Goal: Check status: Check status

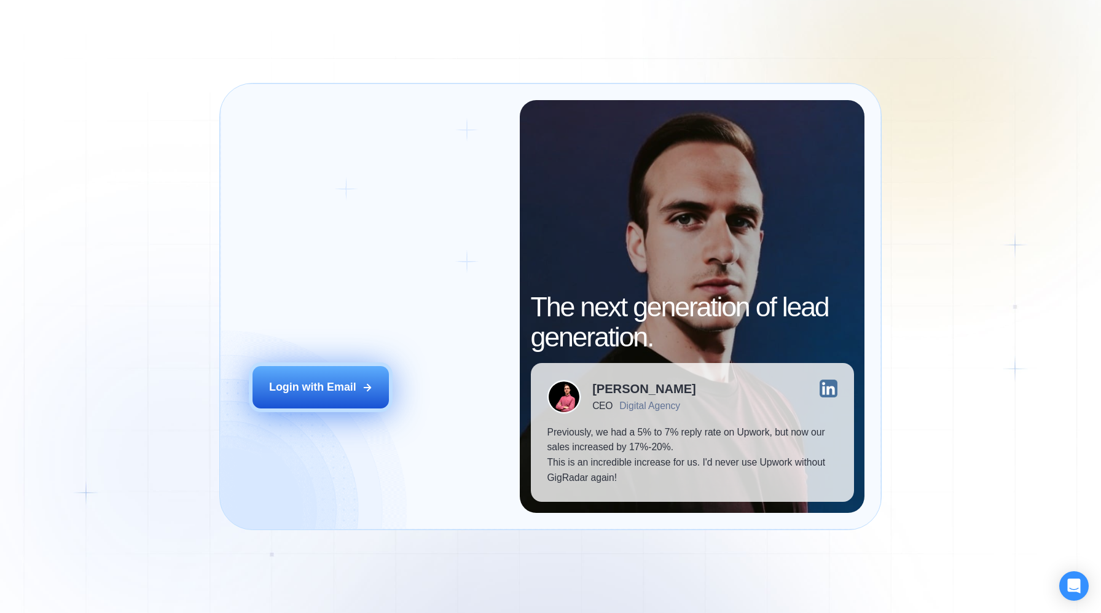
click at [302, 386] on div "Login with Email" at bounding box center [312, 387] width 87 height 15
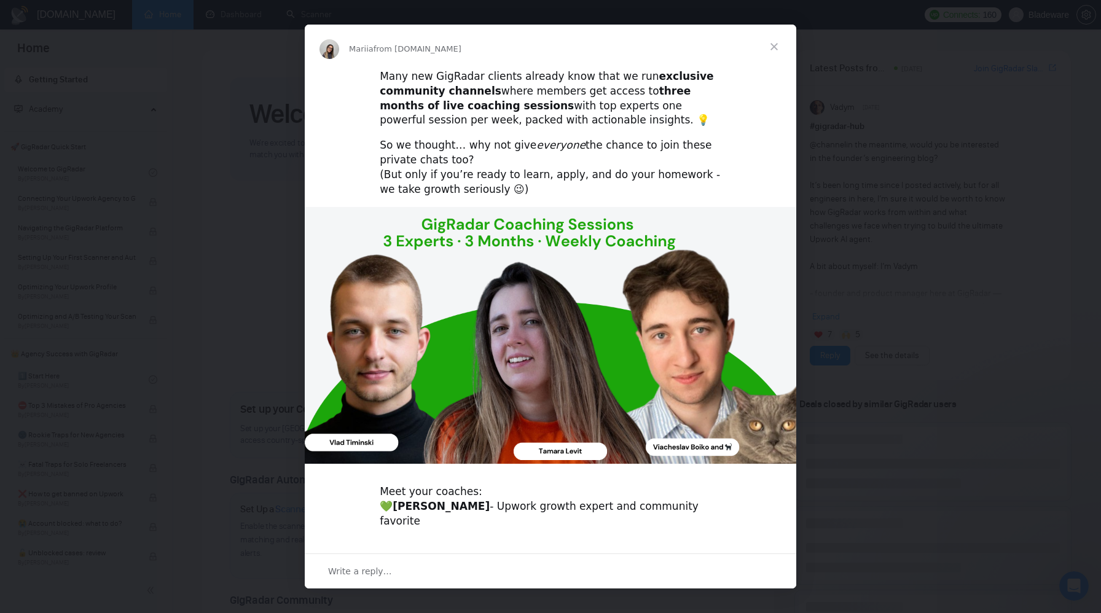
click at [775, 47] on span "Close" at bounding box center [774, 47] width 44 height 44
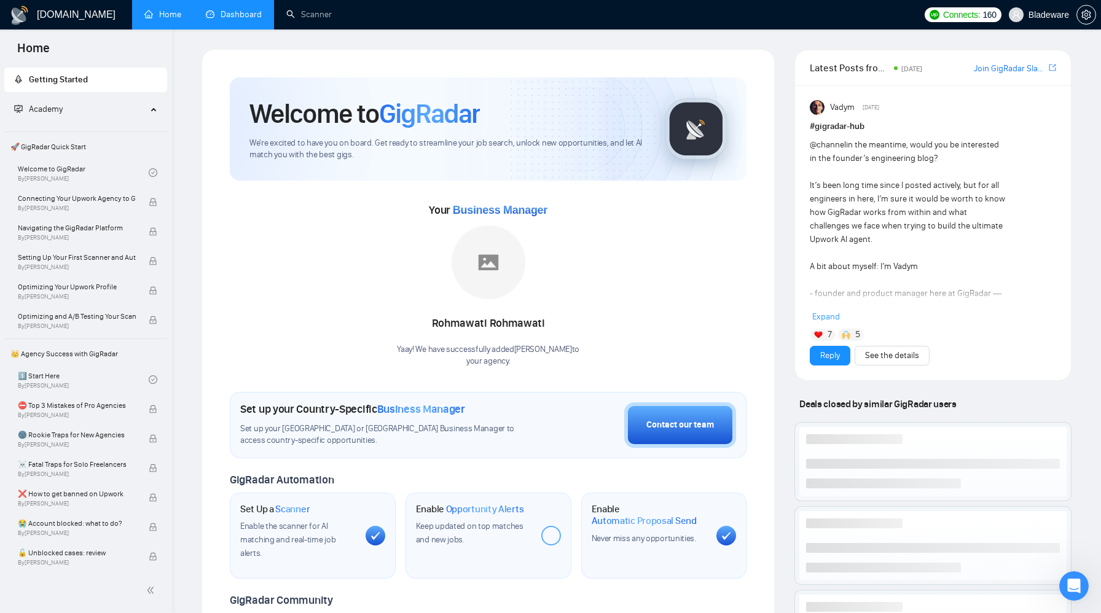
click at [241, 15] on link "Dashboard" at bounding box center [234, 14] width 56 height 10
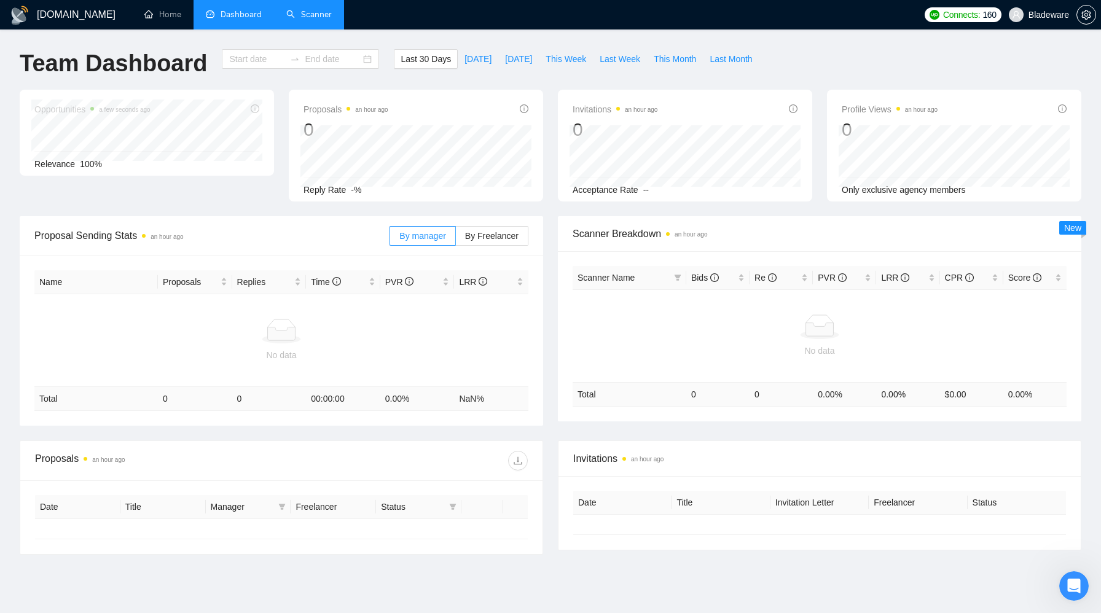
type input "[DATE]"
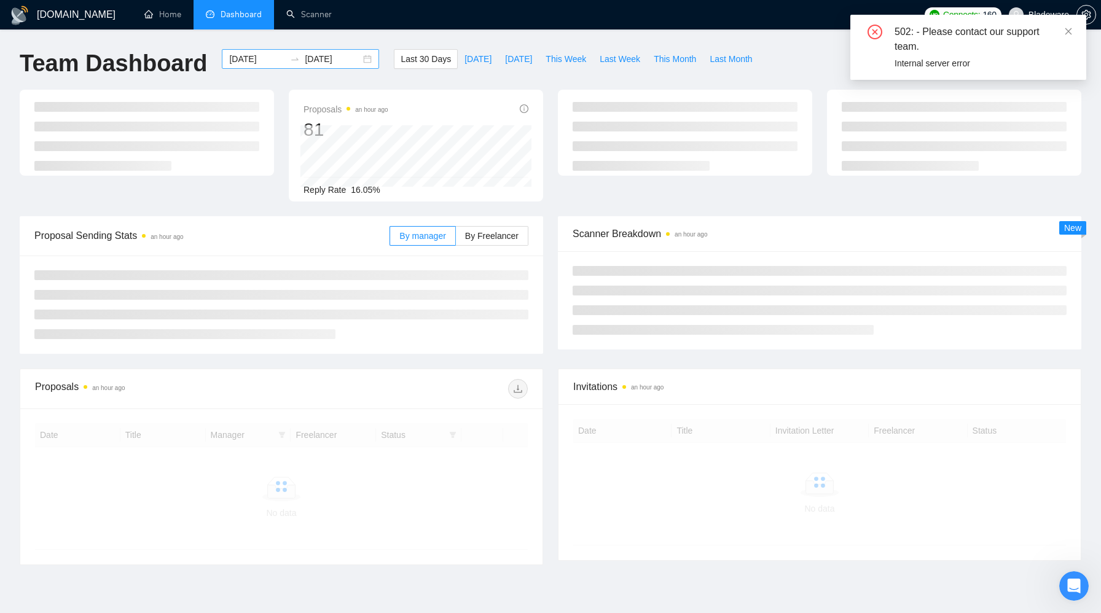
click at [358, 65] on div "[DATE] [DATE]" at bounding box center [300, 59] width 157 height 20
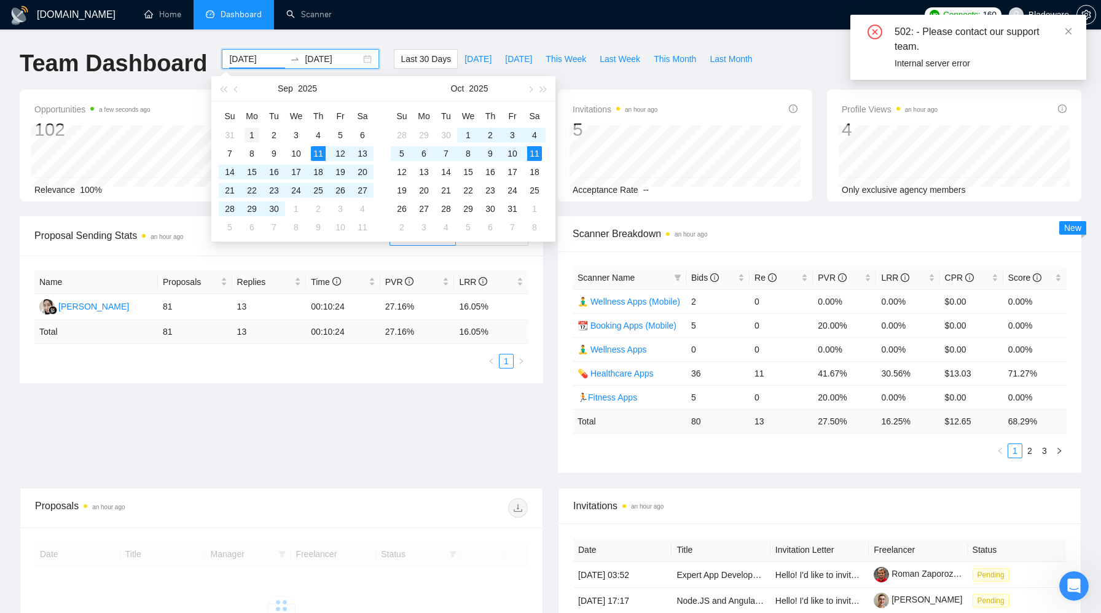
type input "[DATE]"
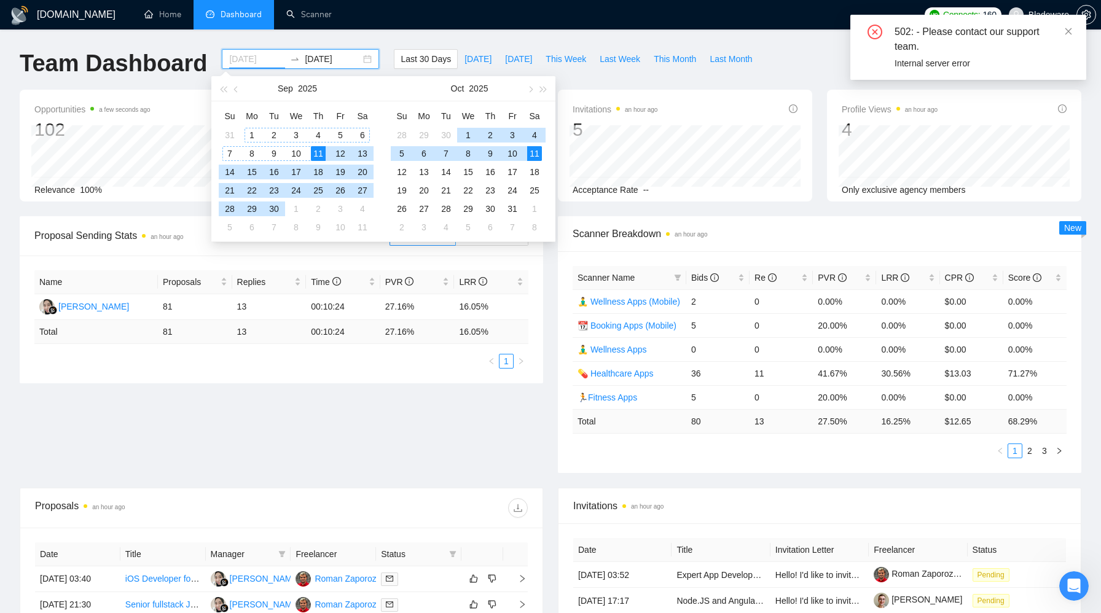
click at [246, 136] on div "1" at bounding box center [252, 135] width 15 height 15
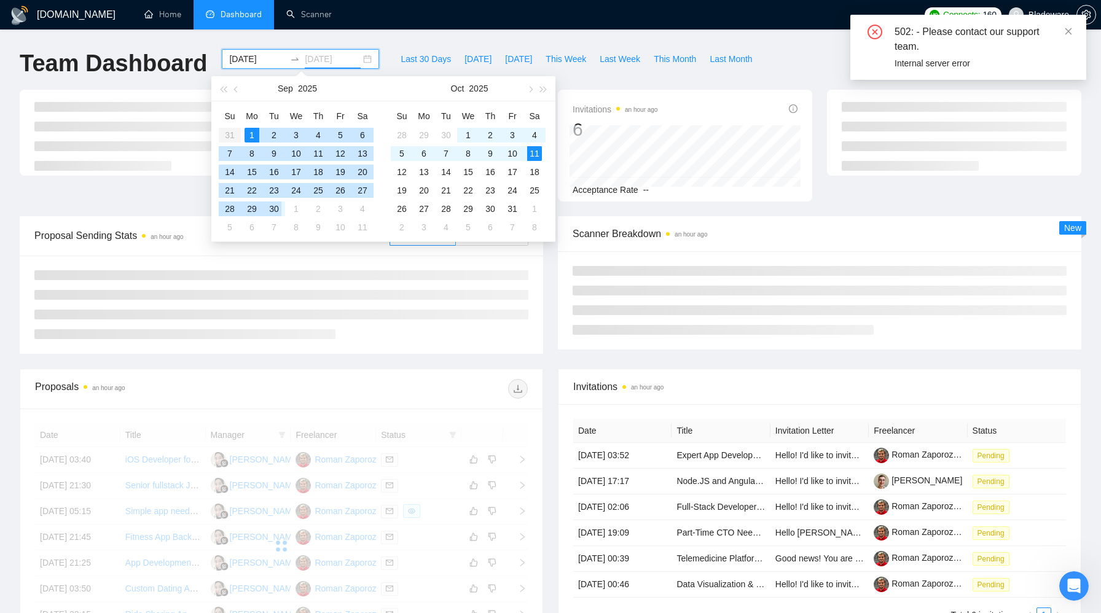
click at [278, 209] on div "30" at bounding box center [274, 209] width 15 height 15
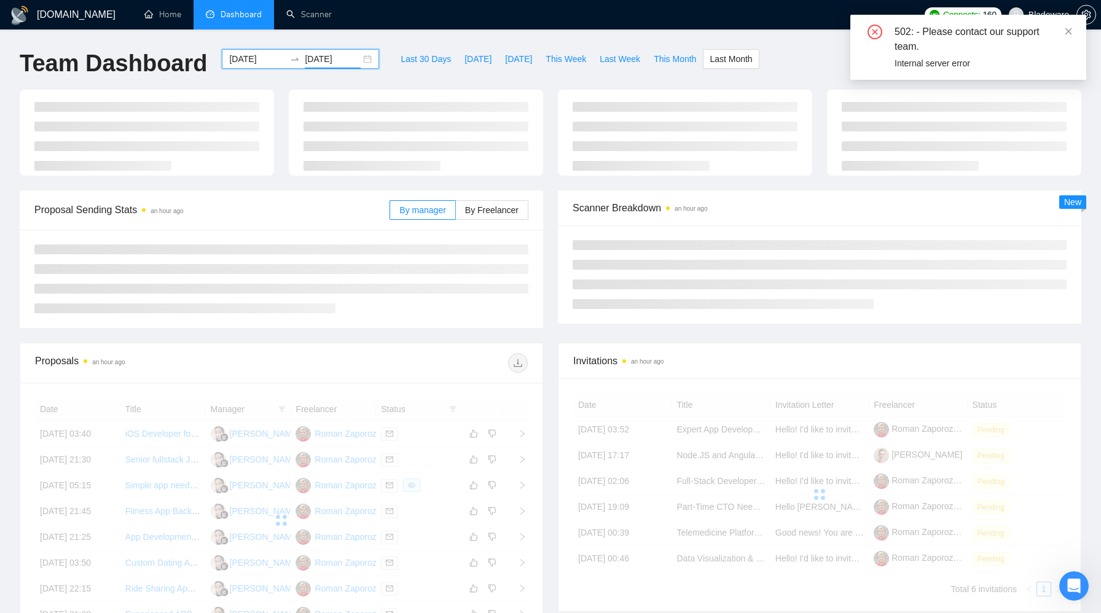
type input "[DATE]"
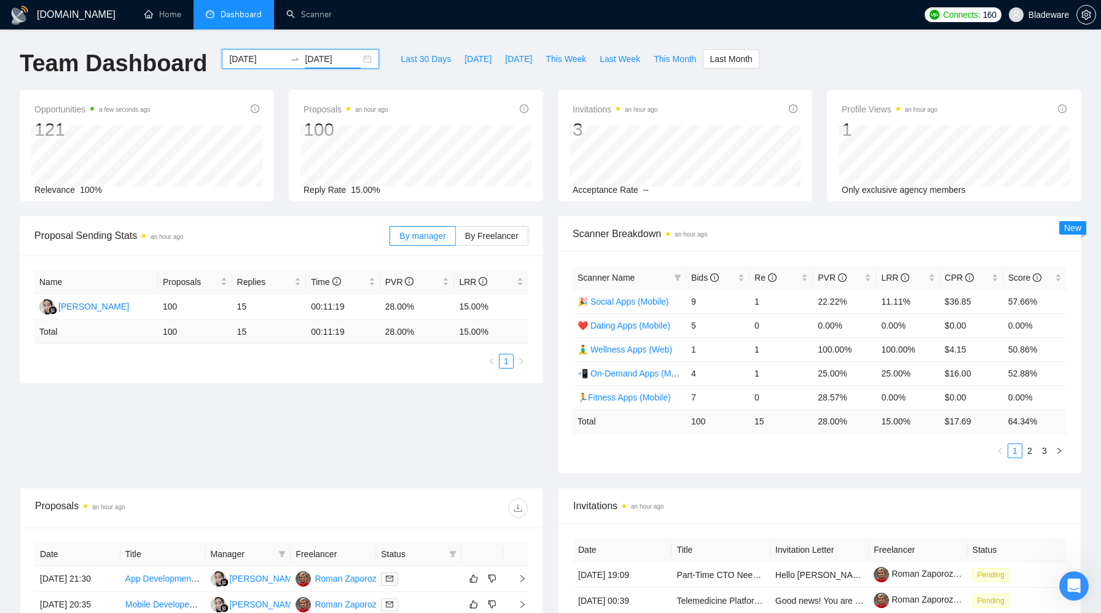
click at [357, 57] on div "[DATE] [DATE]" at bounding box center [300, 59] width 157 height 20
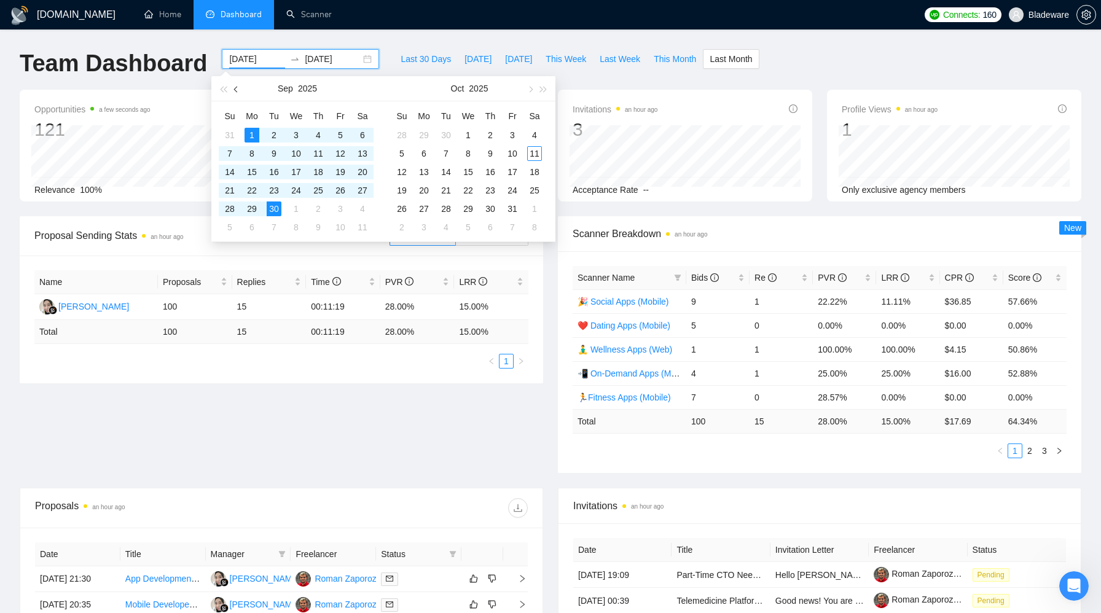
click at [237, 87] on span "button" at bounding box center [237, 89] width 6 height 6
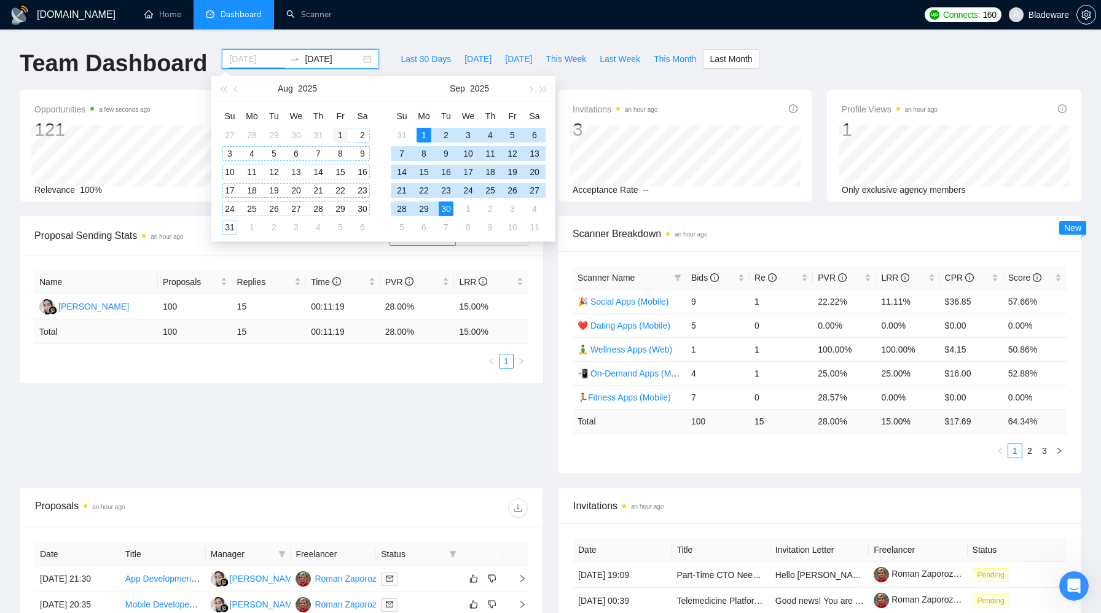
type input "[DATE]"
click at [334, 137] on div "1" at bounding box center [340, 135] width 15 height 15
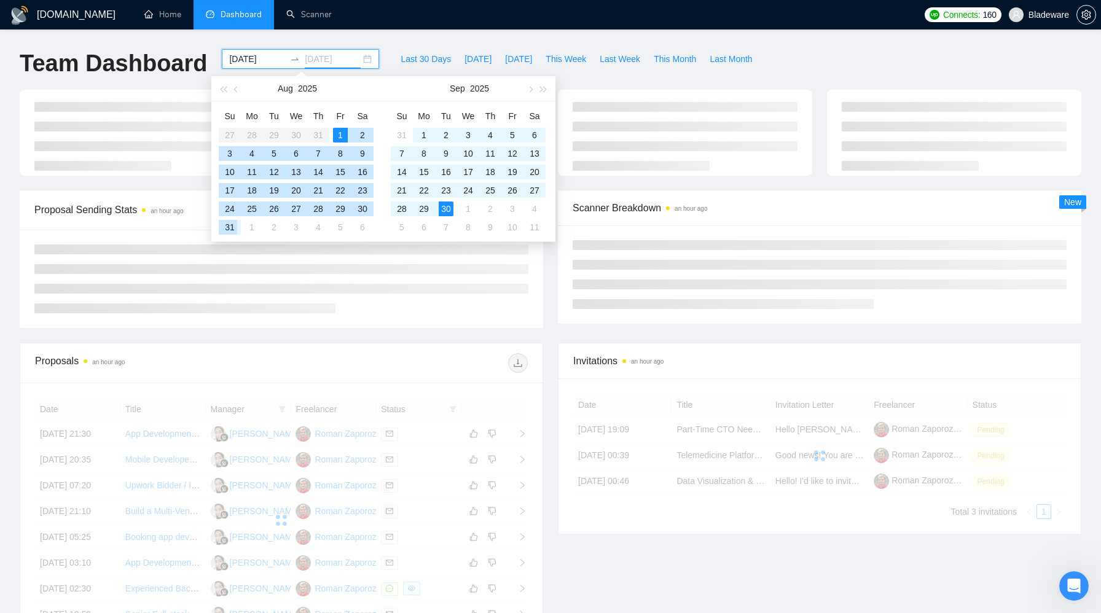
click at [235, 229] on div "31" at bounding box center [229, 227] width 15 height 15
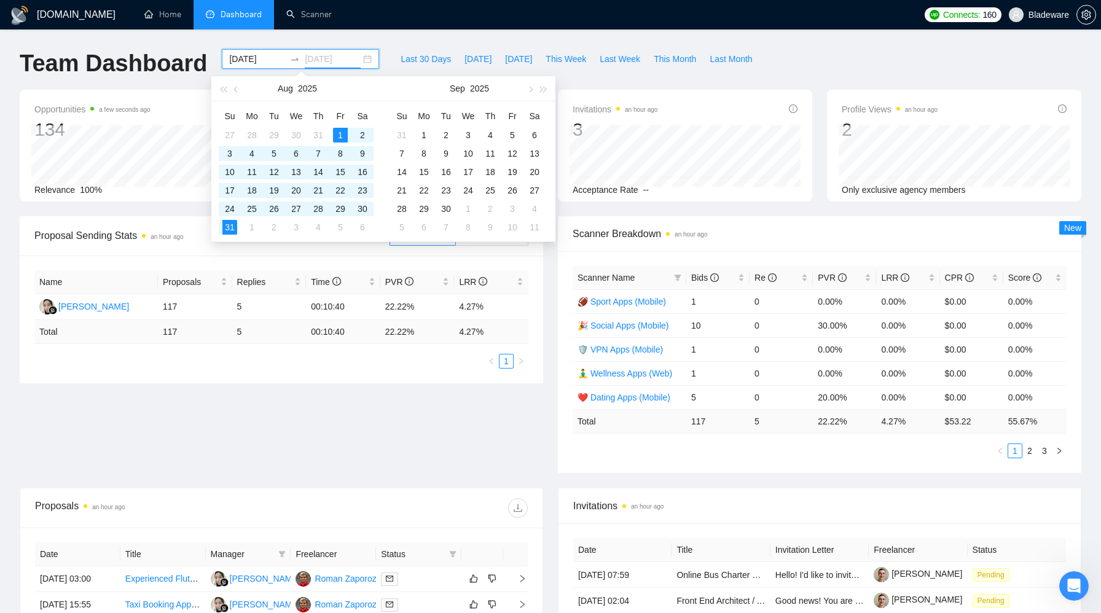
type input "[DATE]"
click at [416, 435] on div "Proposal Sending Stats an hour ago By manager By Freelancer Name Proposals Repl…" at bounding box center [550, 352] width 1077 height 272
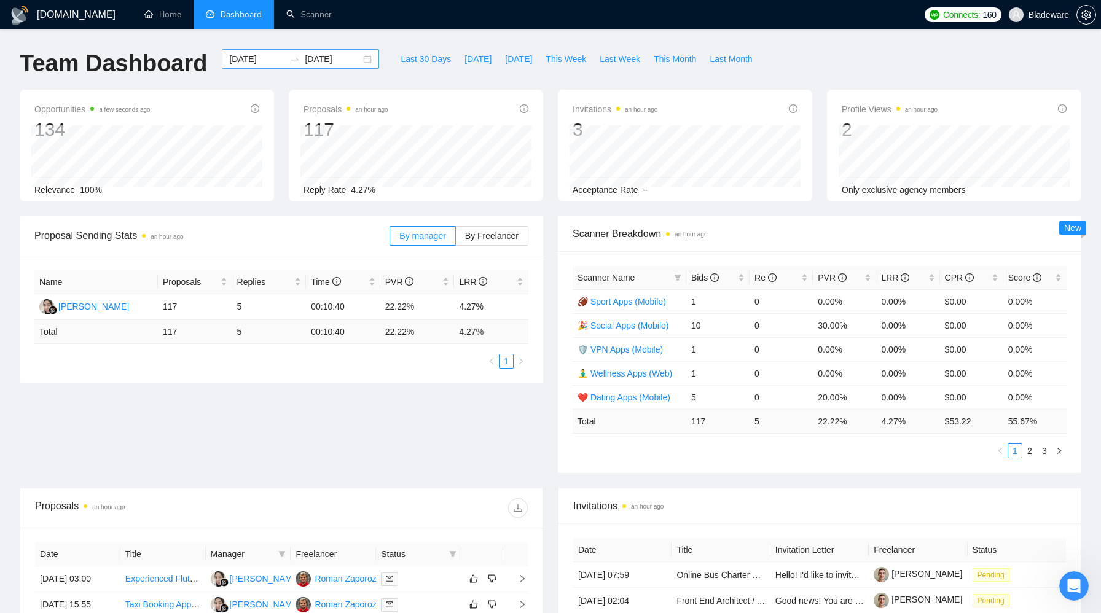
click at [360, 59] on div "[DATE] [DATE]" at bounding box center [300, 59] width 157 height 20
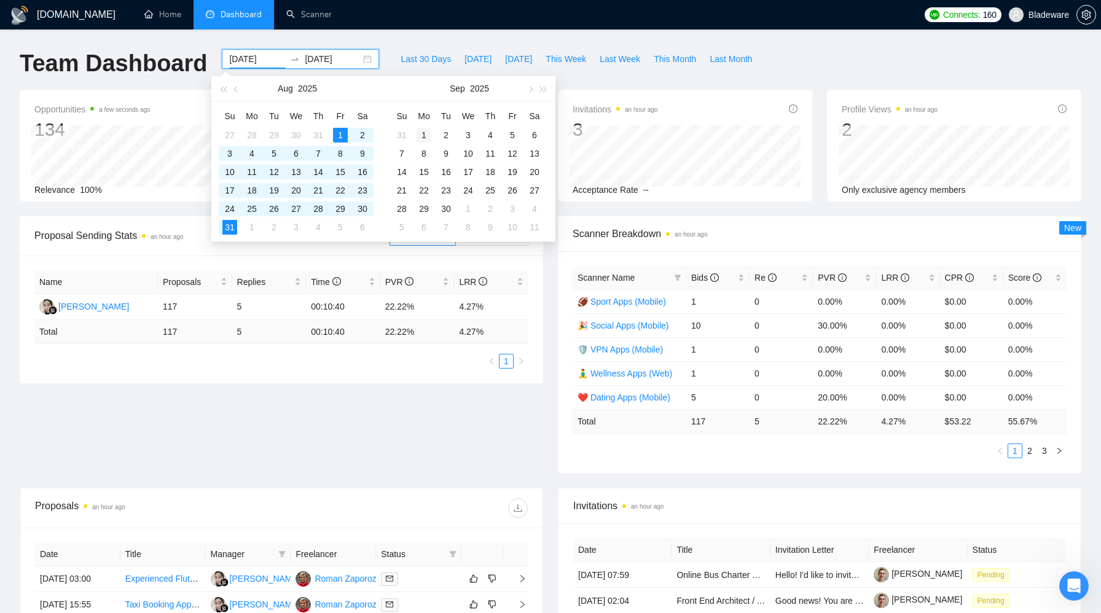
type input "[DATE]"
click at [426, 136] on div "1" at bounding box center [424, 135] width 15 height 15
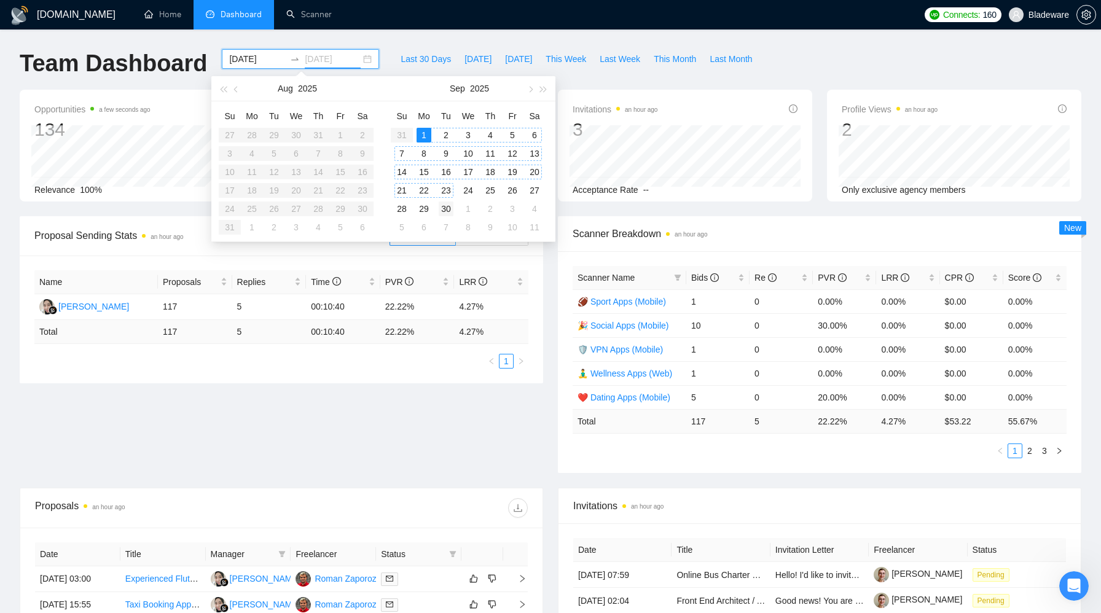
type input "[DATE]"
click at [450, 207] on div "30" at bounding box center [446, 209] width 15 height 15
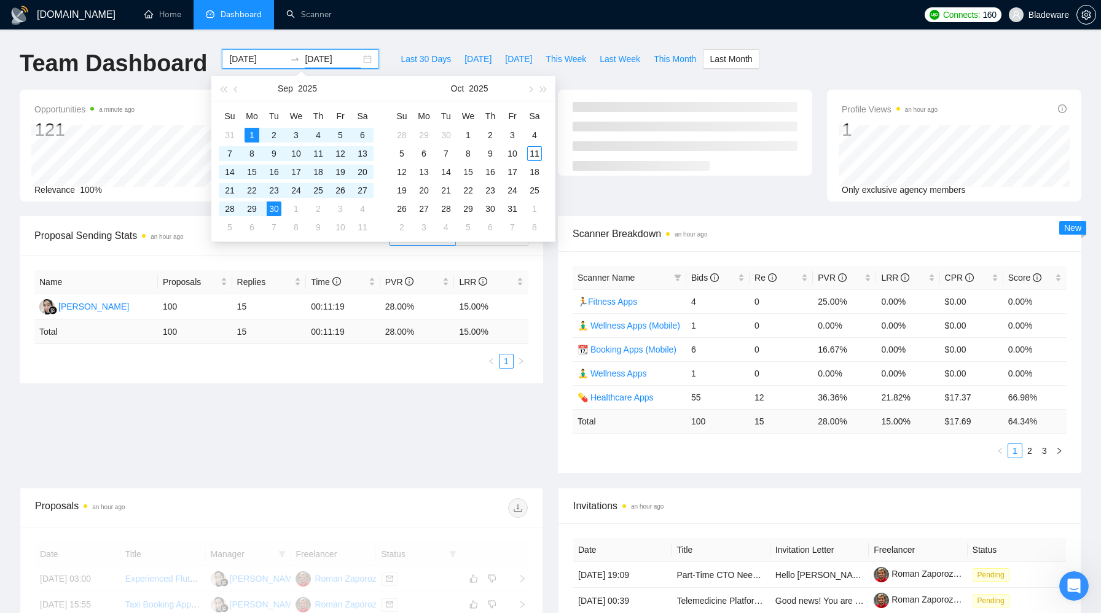
click at [586, 76] on div "Last 30 Days [DATE] [DATE] This Week Last Week This Month Last Month" at bounding box center [576, 69] width 380 height 41
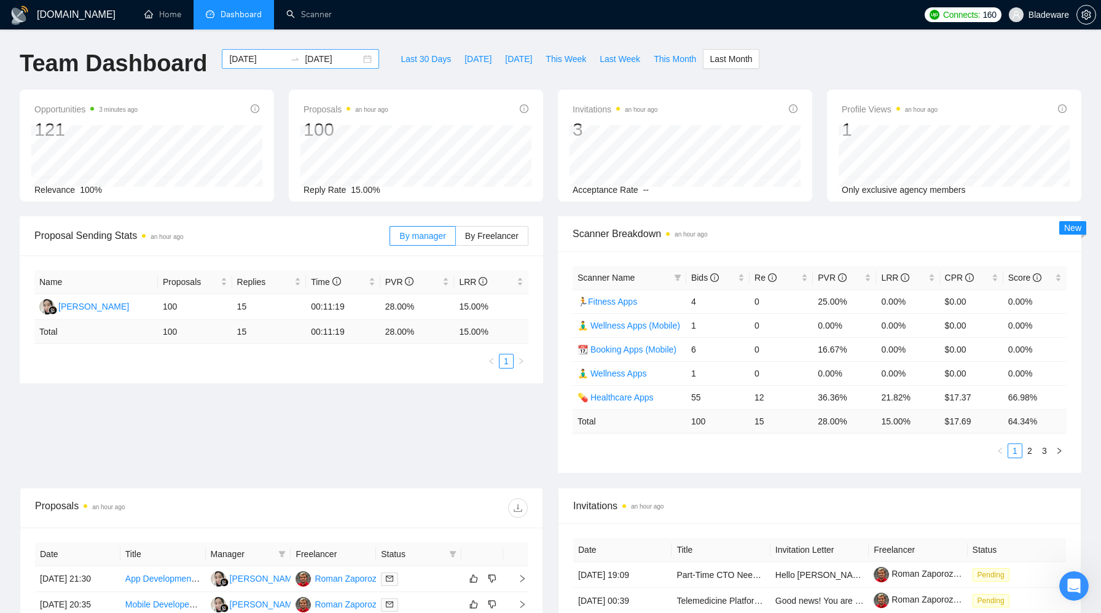
click at [358, 63] on div "[DATE] [DATE]" at bounding box center [300, 59] width 157 height 20
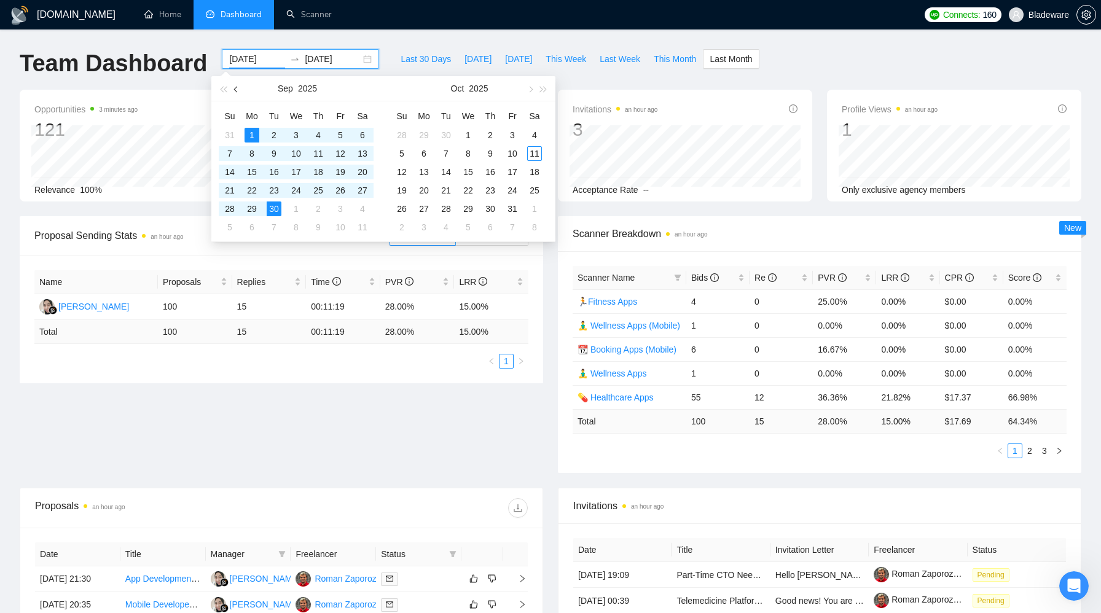
click at [236, 88] on span "button" at bounding box center [237, 89] width 6 height 6
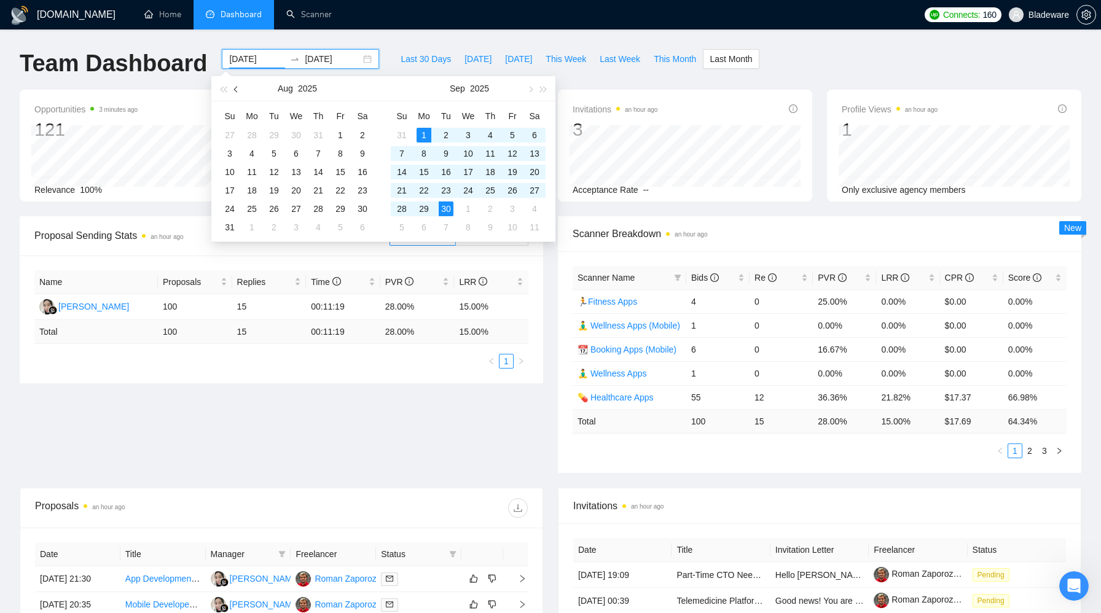
click at [236, 88] on span "button" at bounding box center [237, 89] width 6 height 6
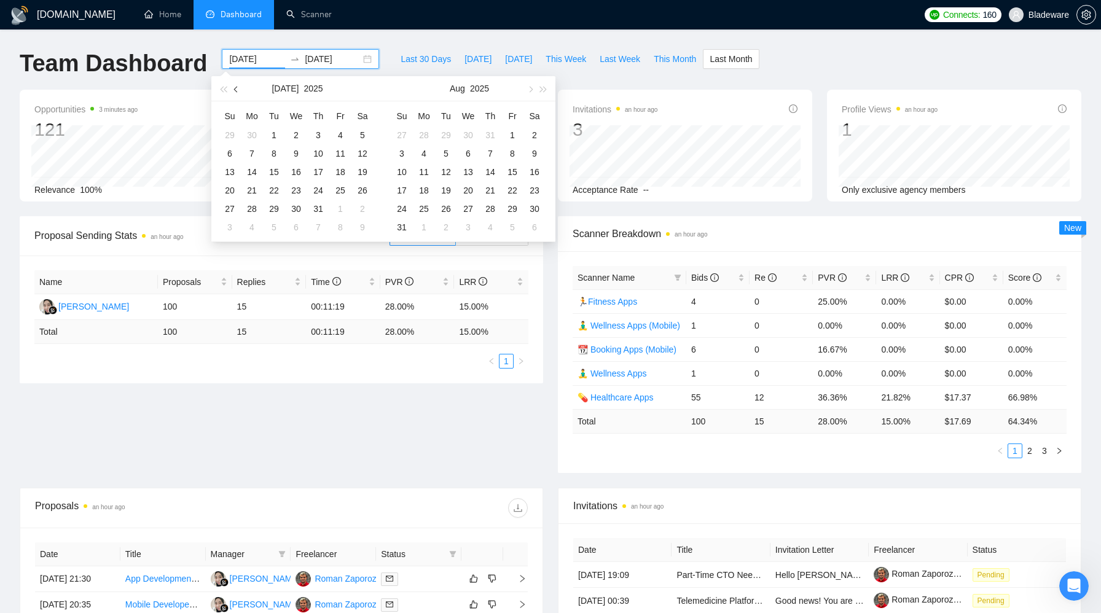
click at [234, 88] on span "button" at bounding box center [237, 89] width 6 height 6
type input "[DATE]"
click at [227, 133] on div "1" at bounding box center [229, 135] width 15 height 15
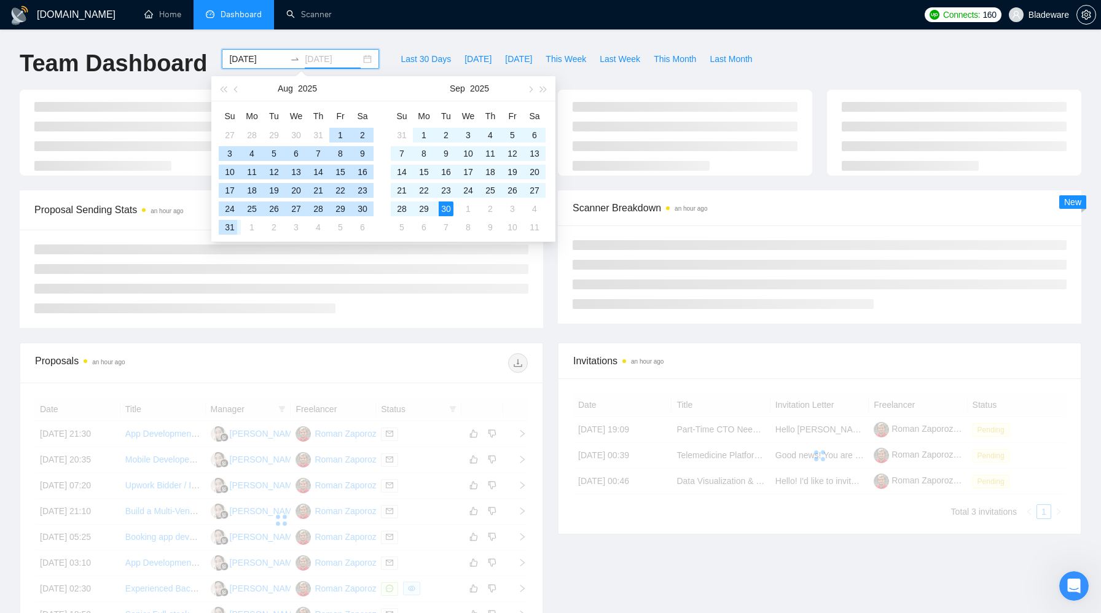
type input "[DATE]"
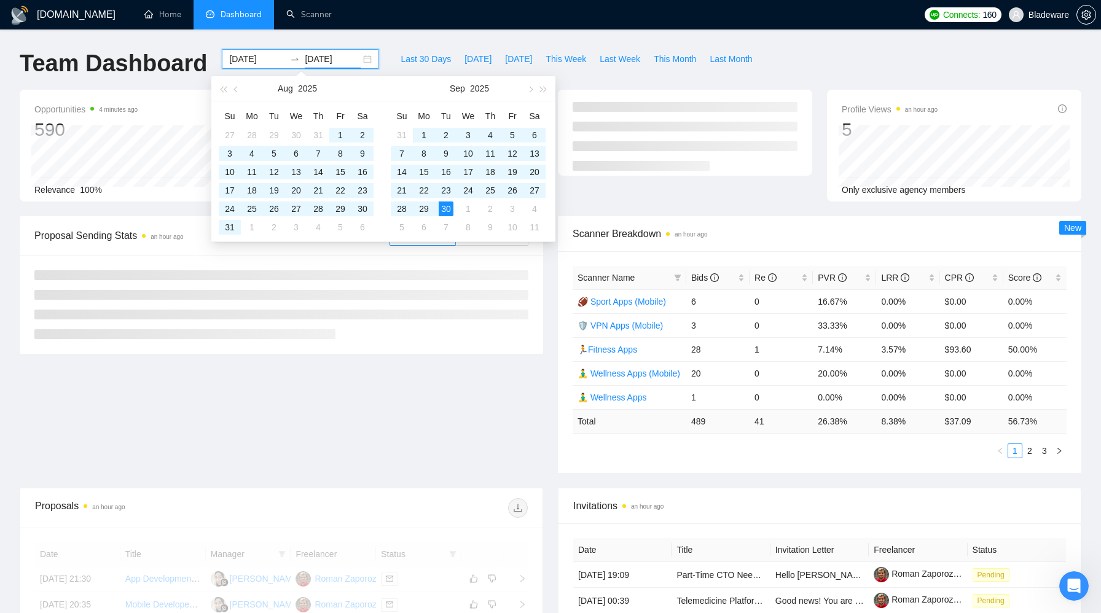
click at [255, 57] on input "[DATE]" at bounding box center [257, 59] width 56 height 14
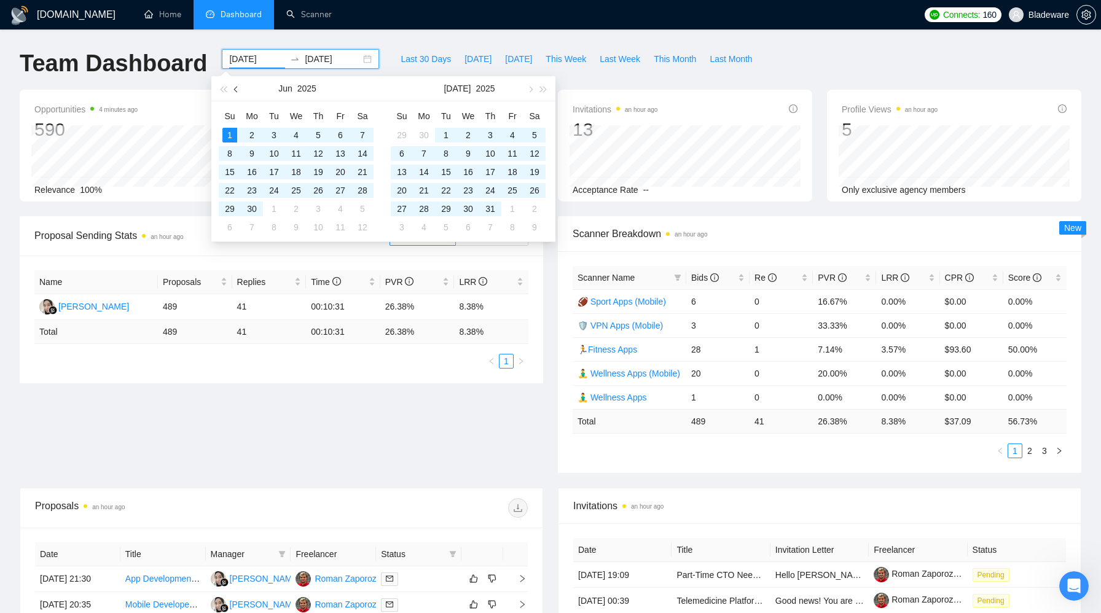
click at [234, 92] on button "button" at bounding box center [237, 88] width 14 height 25
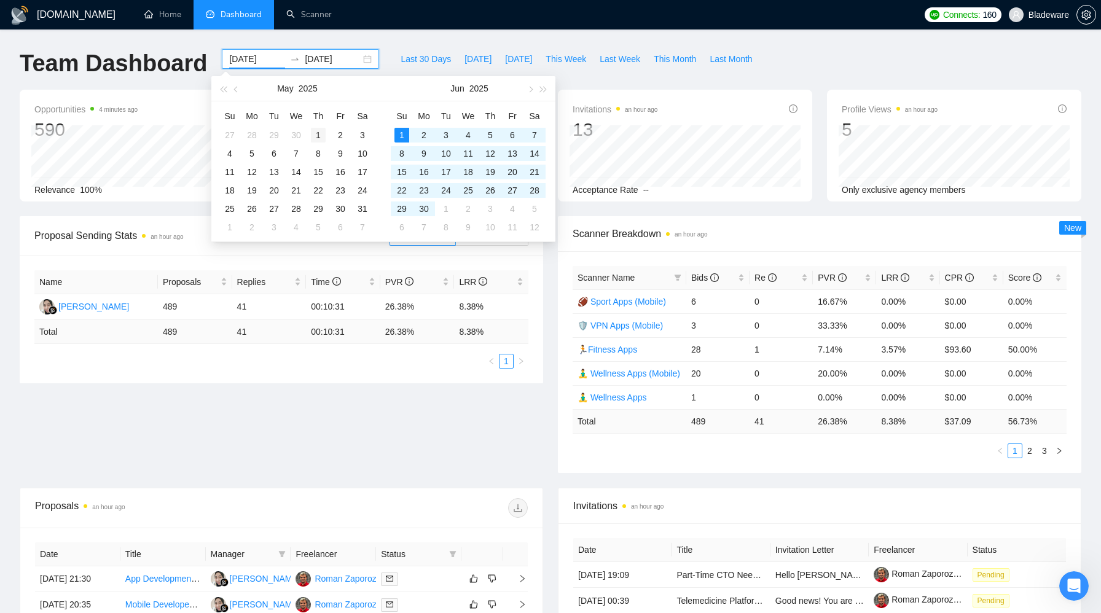
type input "[DATE]"
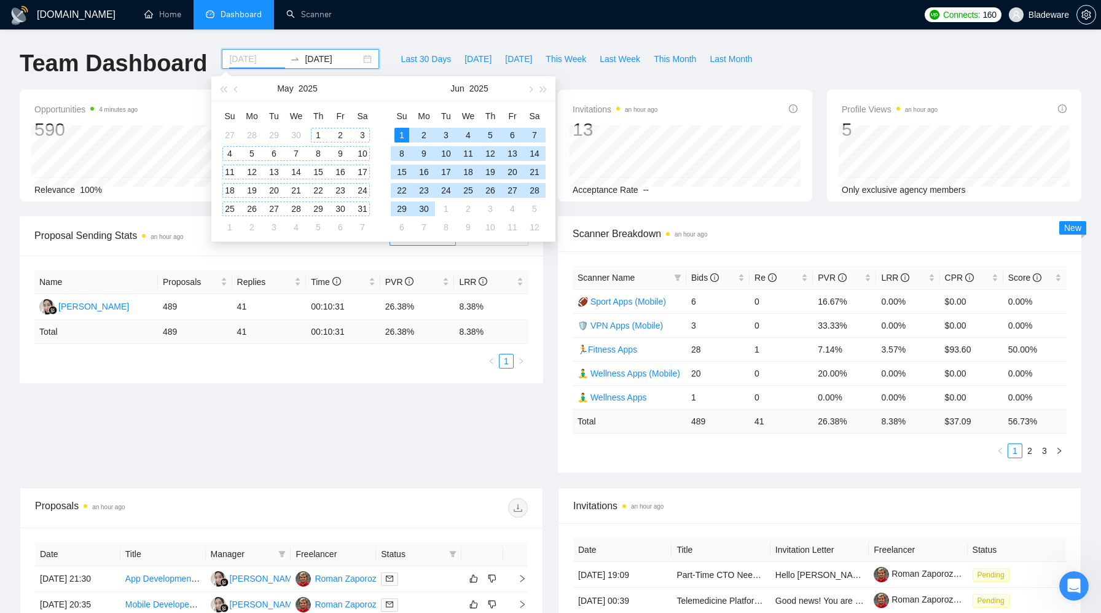
click at [314, 138] on div "1" at bounding box center [318, 135] width 15 height 15
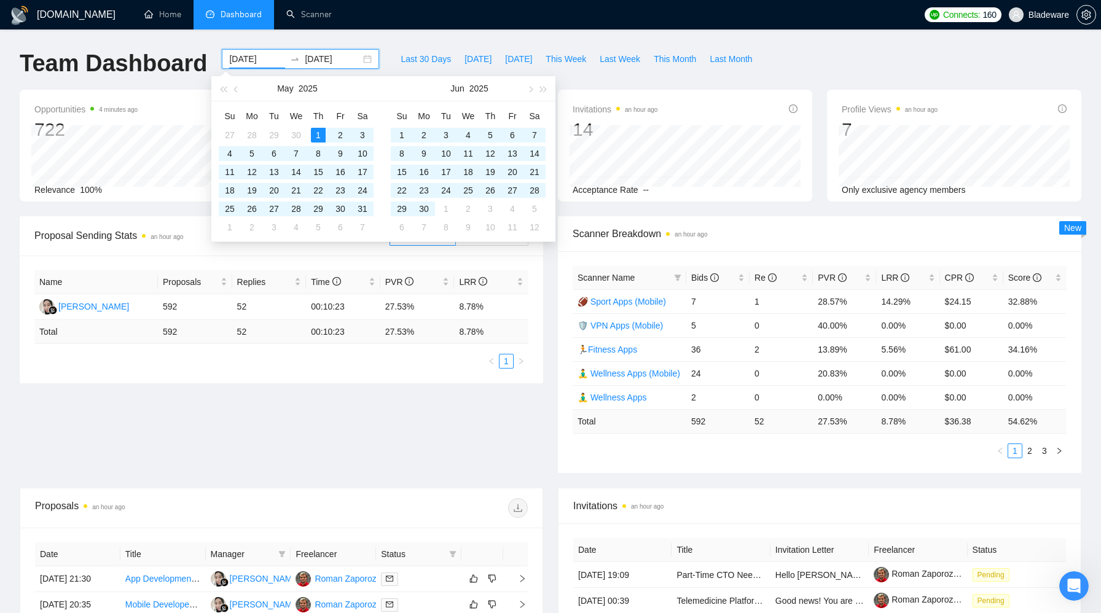
click at [576, 75] on div "Last 30 Days [DATE] [DATE] This Week Last Week This Month Last Month" at bounding box center [576, 69] width 380 height 41
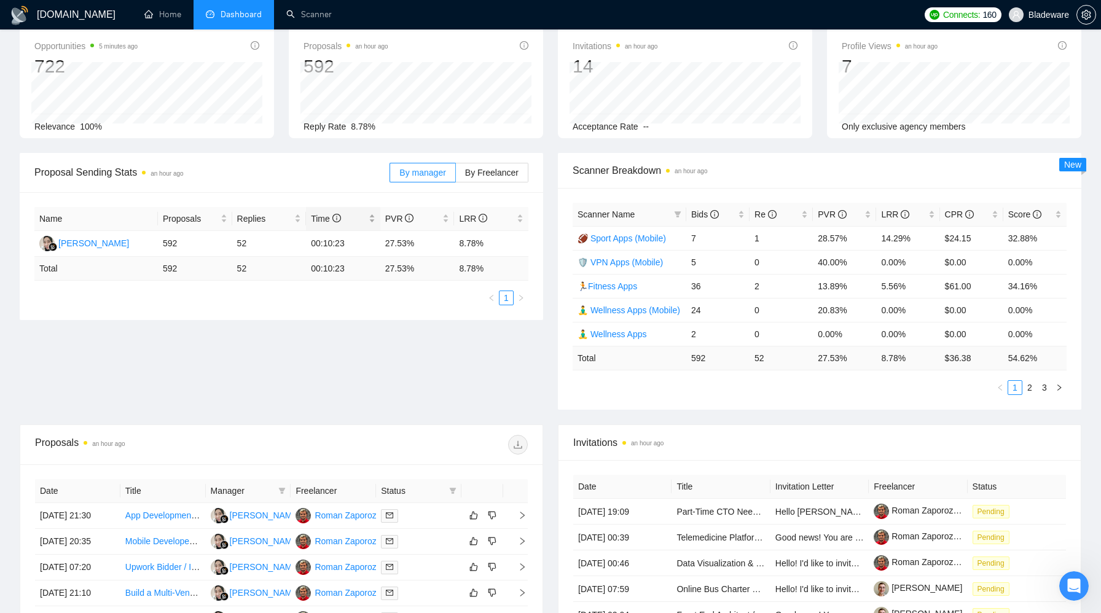
scroll to position [61, 0]
